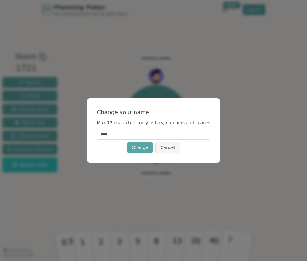
drag, startPoint x: 169, startPoint y: 134, endPoint x: 59, endPoint y: 106, distance: 113.5
click at [97, 129] on input "****" at bounding box center [153, 134] width 113 height 11
type input "*****"
click at [147, 148] on button "Change" at bounding box center [140, 147] width 26 height 11
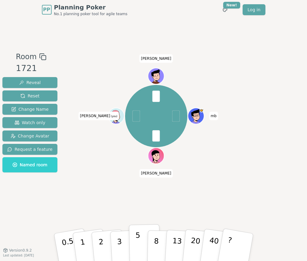
click at [137, 241] on p "5" at bounding box center [137, 247] width 5 height 33
click at [113, 116] on icon at bounding box center [116, 113] width 8 height 12
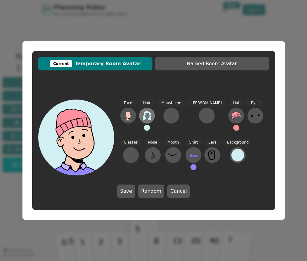
click at [149, 117] on icon at bounding box center [147, 116] width 10 height 10
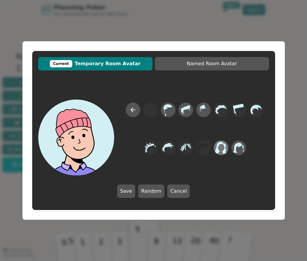
click at [221, 149] on icon at bounding box center [221, 148] width 12 height 14
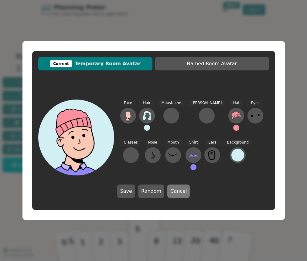
click at [174, 191] on button "Cancel" at bounding box center [178, 190] width 22 height 13
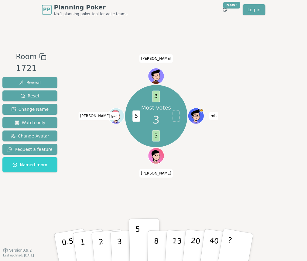
click at [114, 118] on icon at bounding box center [116, 113] width 8 height 12
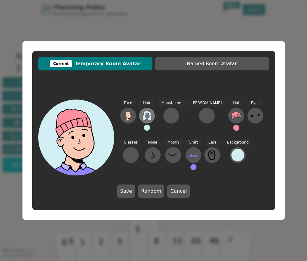
click at [149, 114] on icon at bounding box center [146, 116] width 9 height 10
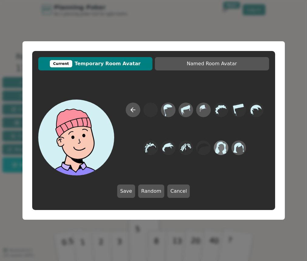
click at [223, 150] on icon at bounding box center [221, 148] width 12 height 14
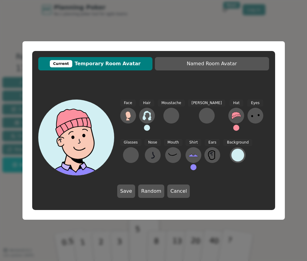
click at [147, 127] on button at bounding box center [147, 128] width 6 height 6
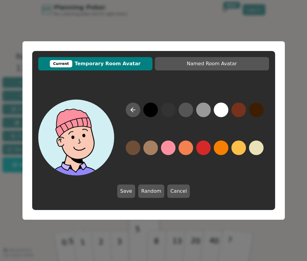
click at [148, 149] on button at bounding box center [150, 147] width 15 height 15
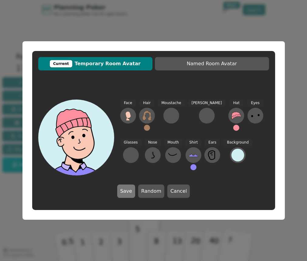
click at [133, 189] on button "Save" at bounding box center [126, 190] width 18 height 13
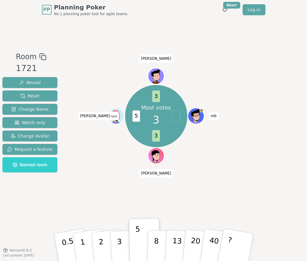
click at [116, 118] on icon at bounding box center [116, 113] width 8 height 12
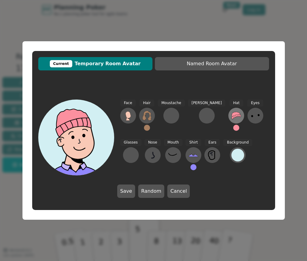
click at [231, 116] on icon at bounding box center [235, 116] width 9 height 8
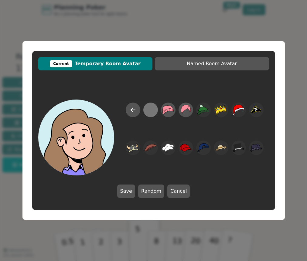
click at [149, 107] on div at bounding box center [150, 110] width 12 height 14
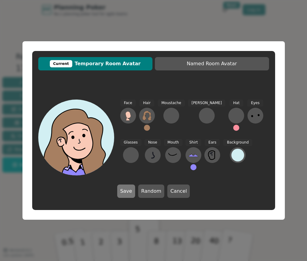
click at [130, 192] on button "Save" at bounding box center [126, 190] width 18 height 13
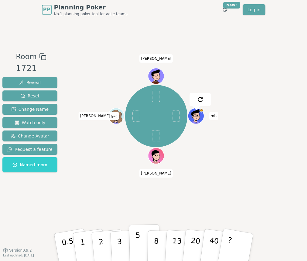
click at [136, 243] on p "5" at bounding box center [137, 247] width 5 height 33
click at [140, 242] on p "5" at bounding box center [137, 247] width 5 height 33
